Goal: Use online tool/utility: Utilize a website feature to perform a specific function

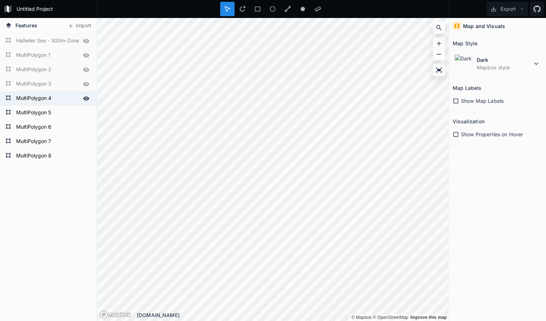
click at [57, 98] on form "MultiPolygon 4" at bounding box center [47, 98] width 67 height 11
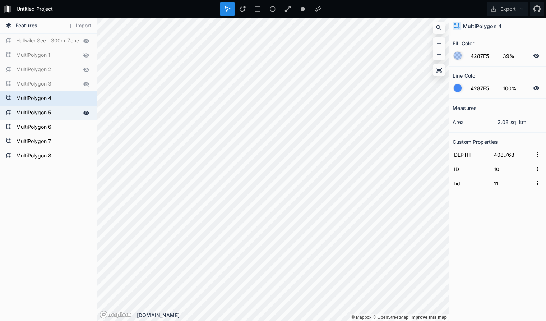
click at [65, 112] on form "MultiPolygon 5" at bounding box center [47, 112] width 67 height 11
type input "428.768"
type input "0"
type input "1"
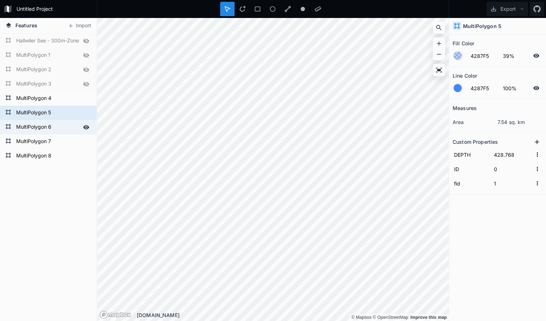
click at [63, 126] on form "MultiPolygon 6" at bounding box center [47, 127] width 67 height 11
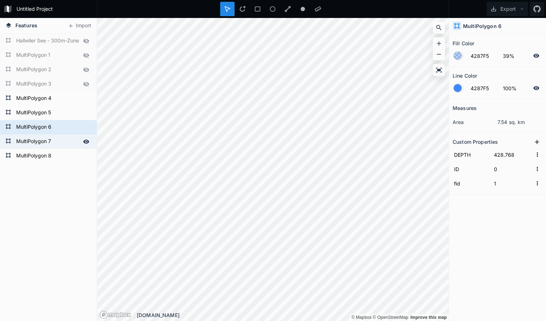
click at [61, 141] on form "MultiPolygon 7" at bounding box center [47, 141] width 67 height 11
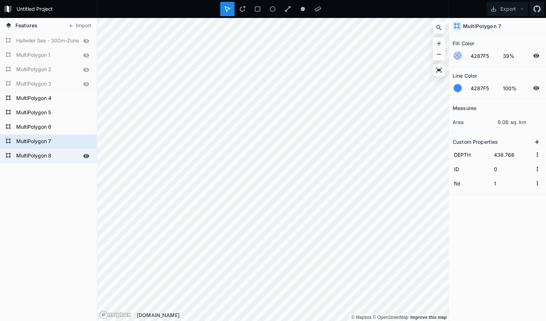
click at [61, 154] on form "MultiPolygon 8" at bounding box center [47, 156] width 67 height 11
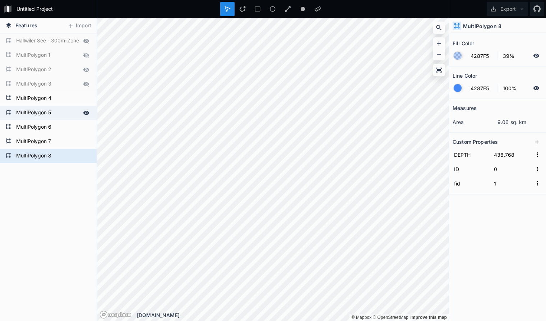
click at [64, 113] on form "MultiPolygon 5" at bounding box center [47, 112] width 67 height 11
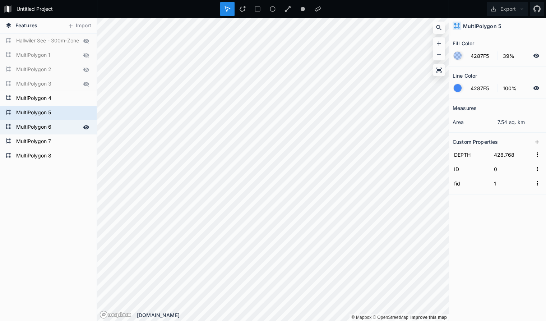
click at [65, 125] on form "MultiPolygon 6" at bounding box center [47, 127] width 67 height 11
click at [64, 114] on form "MultiPolygon 5" at bounding box center [47, 112] width 67 height 11
click at [59, 99] on form "MultiPolygon 4" at bounding box center [47, 98] width 67 height 11
type input "408.768"
type input "10"
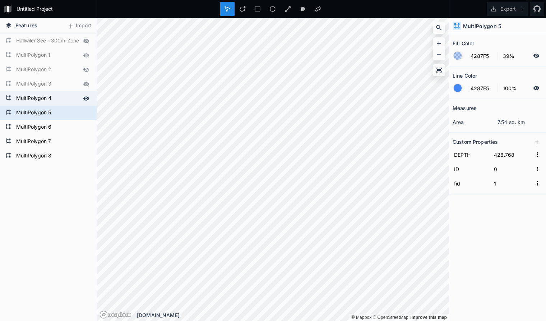
type input "11"
click at [59, 107] on div "MultiPolygon 5" at bounding box center [48, 113] width 97 height 14
type input "428.768"
type input "0"
type input "1"
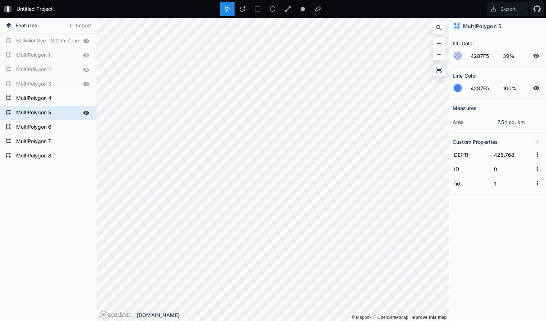
type input "418.768"
type input "8"
type input "9"
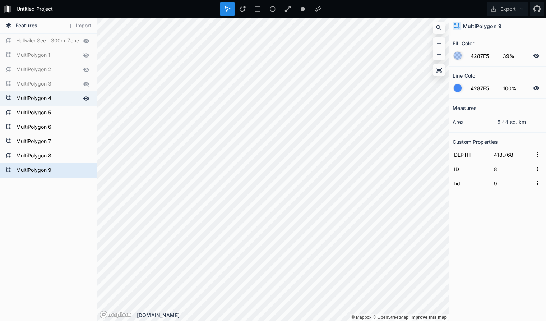
click at [55, 99] on form "MultiPolygon 4" at bounding box center [47, 98] width 67 height 11
type input "408.768"
type input "10"
type input "11"
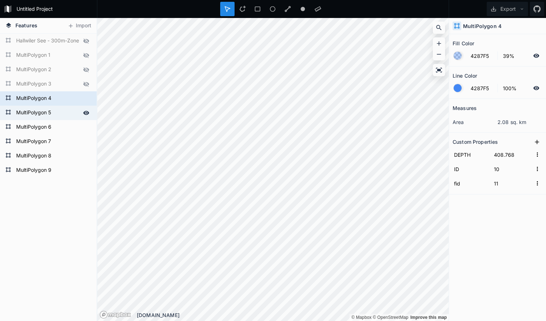
drag, startPoint x: 59, startPoint y: 171, endPoint x: 62, endPoint y: 111, distance: 59.7
click at [62, 111] on div "MultiPolygon 8 MultiPolygon 8 MultiPolygon 8 MultiPolygon 8 MultiPolygon 8 Mult…" at bounding box center [48, 106] width 97 height 144
click at [62, 97] on form "MultiPolygon 4" at bounding box center [47, 98] width 67 height 11
click at [61, 171] on form "MultiPolygon 9" at bounding box center [47, 170] width 67 height 11
type input "418.768"
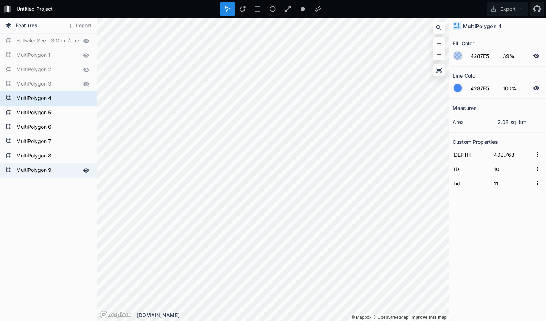
type input "8"
type input "9"
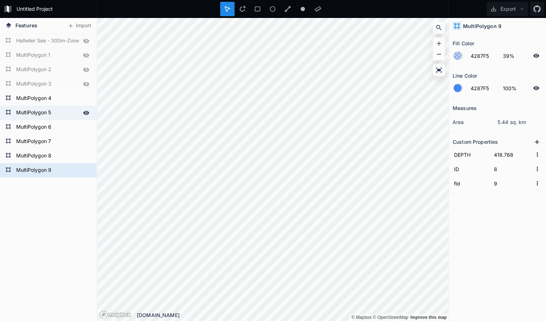
click at [63, 114] on form "MultiPolygon 5" at bounding box center [47, 112] width 67 height 11
type input "428.768"
type input "0"
type input "1"
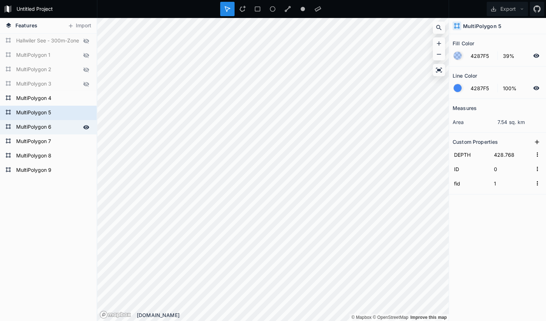
click at [64, 127] on form "MultiPolygon 6" at bounding box center [47, 127] width 67 height 11
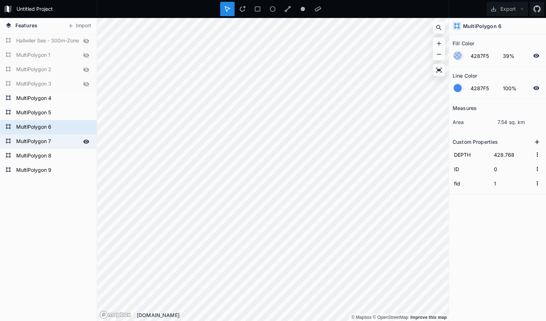
click at [64, 139] on form "MultiPolygon 7" at bounding box center [47, 141] width 67 height 11
type input "438.768"
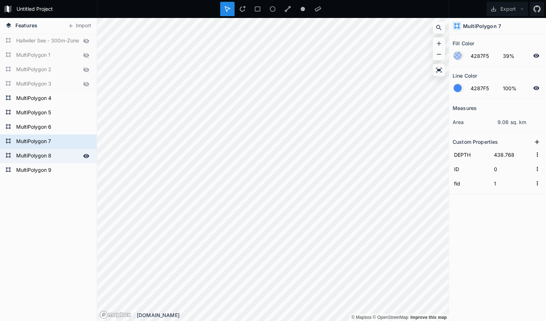
click at [64, 155] on form "MultiPolygon 8" at bounding box center [47, 156] width 67 height 11
click at [63, 140] on form "MultiPolygon 7" at bounding box center [47, 141] width 67 height 11
click at [64, 157] on form "MultiPolygon 8" at bounding box center [47, 156] width 67 height 11
click at [65, 143] on form "MultiPolygon 7" at bounding box center [47, 141] width 67 height 11
click at [64, 155] on form "MultiPolygon 8" at bounding box center [47, 156] width 67 height 11
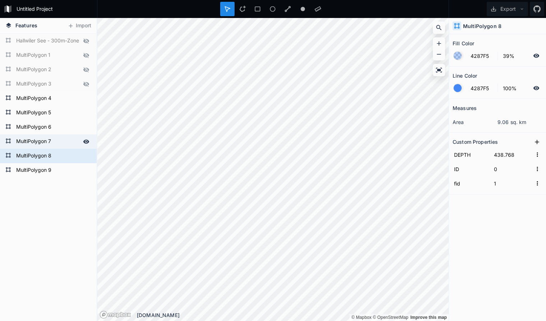
click at [63, 142] on form "MultiPolygon 7" at bounding box center [47, 141] width 67 height 11
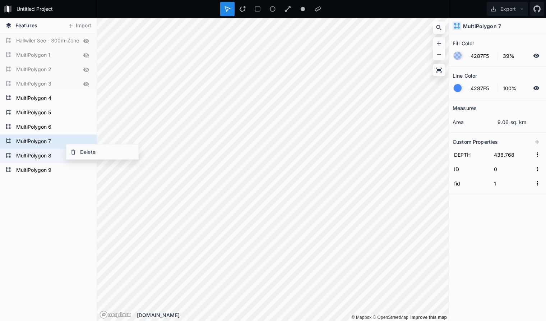
click at [57, 153] on form "MultiPolygon 8" at bounding box center [47, 156] width 67 height 11
click at [62, 139] on form "MultiPolygon 7" at bounding box center [47, 141] width 67 height 11
click at [88, 152] on div "Delete" at bounding box center [102, 151] width 72 height 15
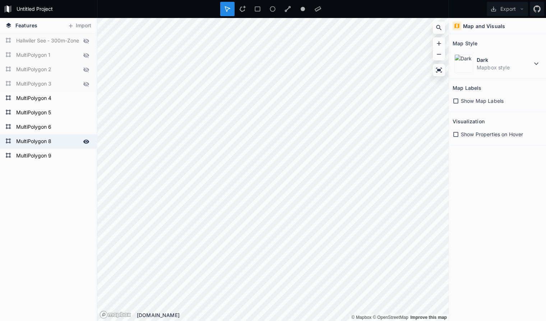
click at [63, 142] on form "MultiPolygon 8" at bounding box center [47, 141] width 67 height 11
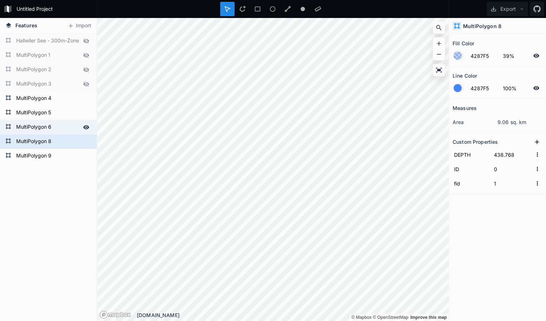
click at [61, 126] on form "MultiPolygon 6" at bounding box center [47, 127] width 67 height 11
type input "428.768"
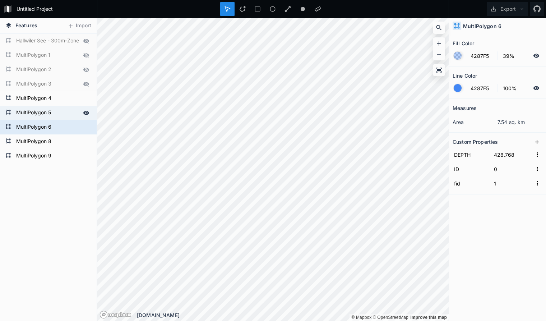
click at [59, 110] on form "MultiPolygon 5" at bounding box center [47, 112] width 67 height 11
click at [87, 120] on div "Delete" at bounding box center [99, 121] width 72 height 15
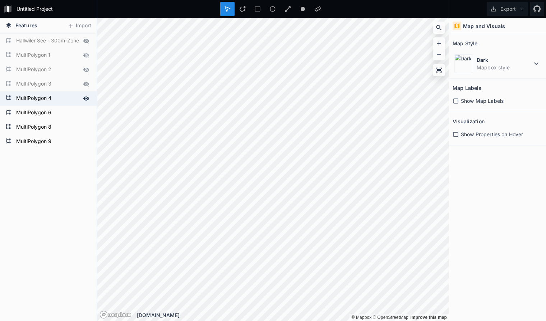
click at [57, 100] on form "MultiPolygon 4" at bounding box center [47, 98] width 67 height 11
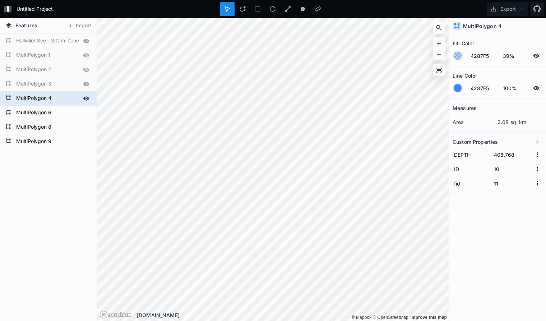
click at [61, 99] on form "MultiPolygon 4" at bounding box center [47, 98] width 67 height 11
click at [65, 114] on form "MultiPolygon 6" at bounding box center [47, 112] width 67 height 11
type input "428.768"
type input "0"
type input "1"
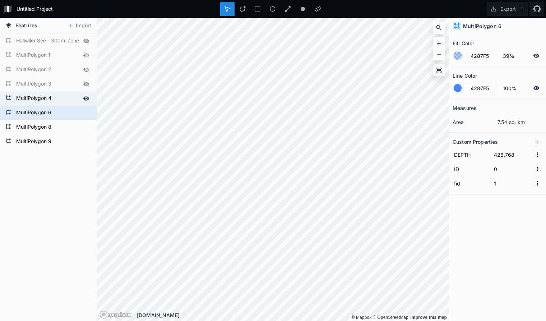
click at [61, 98] on form "MultiPolygon 4" at bounding box center [47, 98] width 67 height 11
type input "408.768"
type input "10"
type input "11"
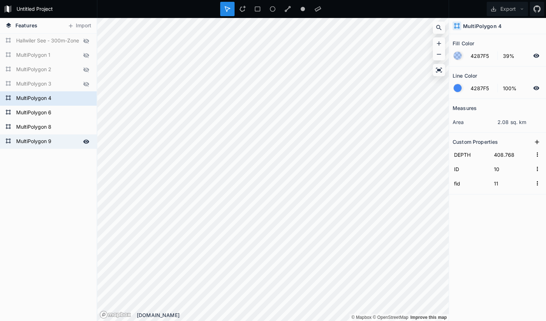
click at [65, 142] on form "MultiPolygon 9" at bounding box center [47, 141] width 67 height 11
type input "418.768"
type input "8"
type input "9"
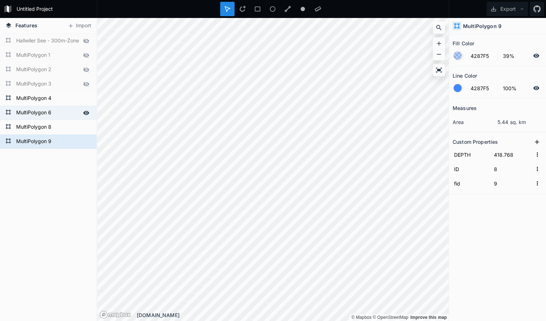
click at [67, 112] on form "MultiPolygon 6" at bounding box center [47, 112] width 67 height 11
type input "428.768"
type input "0"
type input "1"
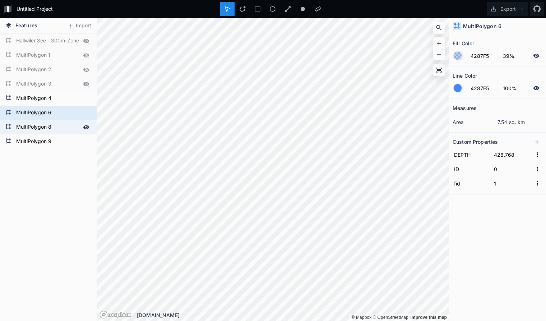
click at [67, 128] on form "MultiPolygon 8" at bounding box center [47, 127] width 67 height 11
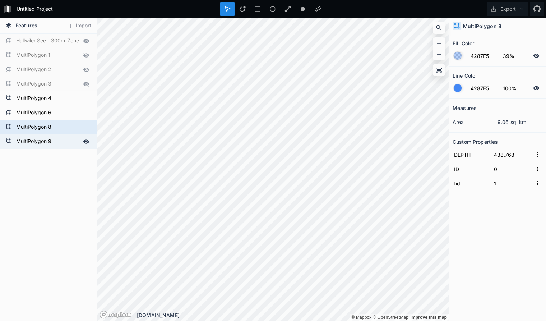
click at [67, 145] on form "MultiPolygon 9" at bounding box center [47, 141] width 67 height 11
type input "418.768"
type input "8"
type input "9"
click at [65, 142] on form "MultiPolygon 9" at bounding box center [47, 141] width 67 height 11
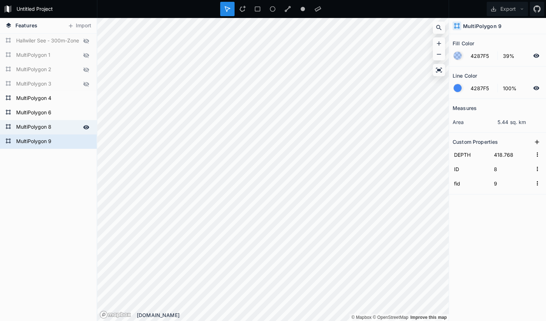
click at [64, 127] on form "MultiPolygon 8" at bounding box center [47, 127] width 67 height 11
type input "438.768"
type input "0"
type input "1"
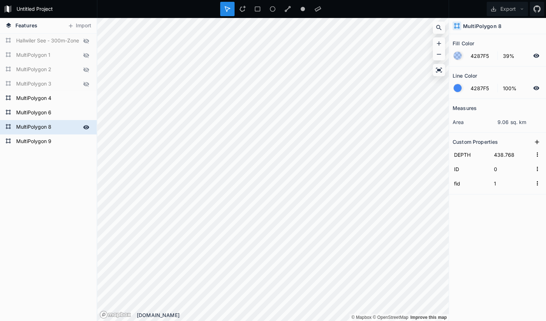
click at [62, 125] on form "MultiPolygon 8" at bounding box center [47, 127] width 67 height 11
click at [63, 112] on form "MultiPolygon 6" at bounding box center [47, 112] width 67 height 11
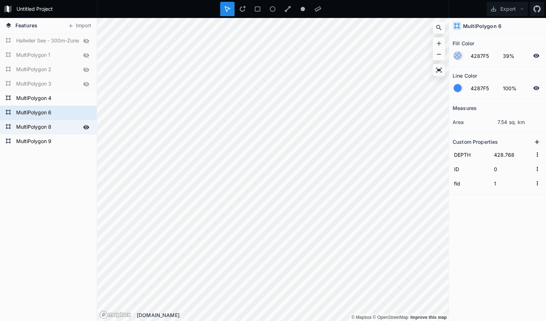
click at [64, 127] on form "MultiPolygon 8" at bounding box center [47, 127] width 67 height 11
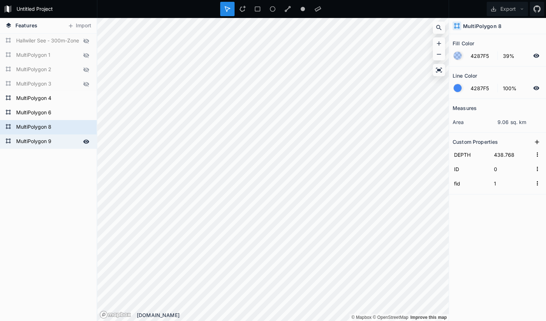
click at [69, 142] on form "MultiPolygon 9" at bounding box center [47, 141] width 67 height 11
type input "418.768"
type input "8"
type input "9"
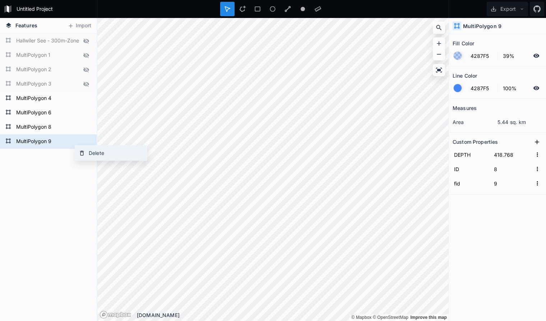
click at [92, 151] on div "Delete" at bounding box center [111, 153] width 72 height 15
click at [66, 98] on form "MultiPolygon 4" at bounding box center [47, 98] width 67 height 11
type input "408.768"
type input "10"
type input "11"
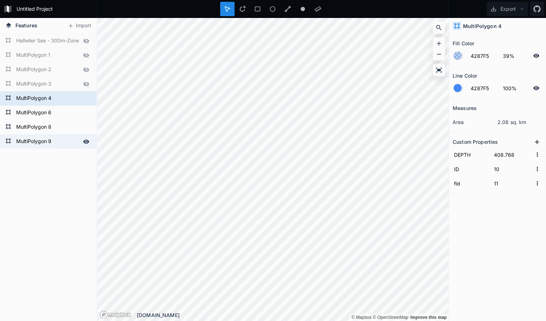
click at [64, 144] on form "MultiPolygon 9" at bounding box center [47, 141] width 67 height 11
type input "418.768"
type input "8"
type input "9"
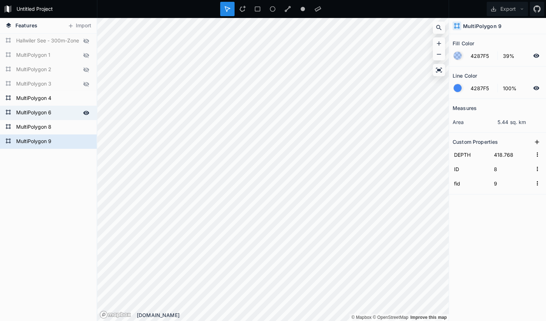
click at [59, 112] on form "MultiPolygon 6" at bounding box center [47, 112] width 67 height 11
type input "428.768"
type input "0"
type input "1"
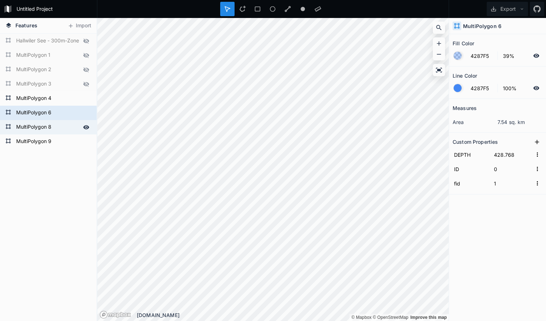
click at [60, 130] on form "MultiPolygon 8" at bounding box center [47, 127] width 67 height 11
type input "438.768"
